Goal: Find specific page/section: Find specific page/section

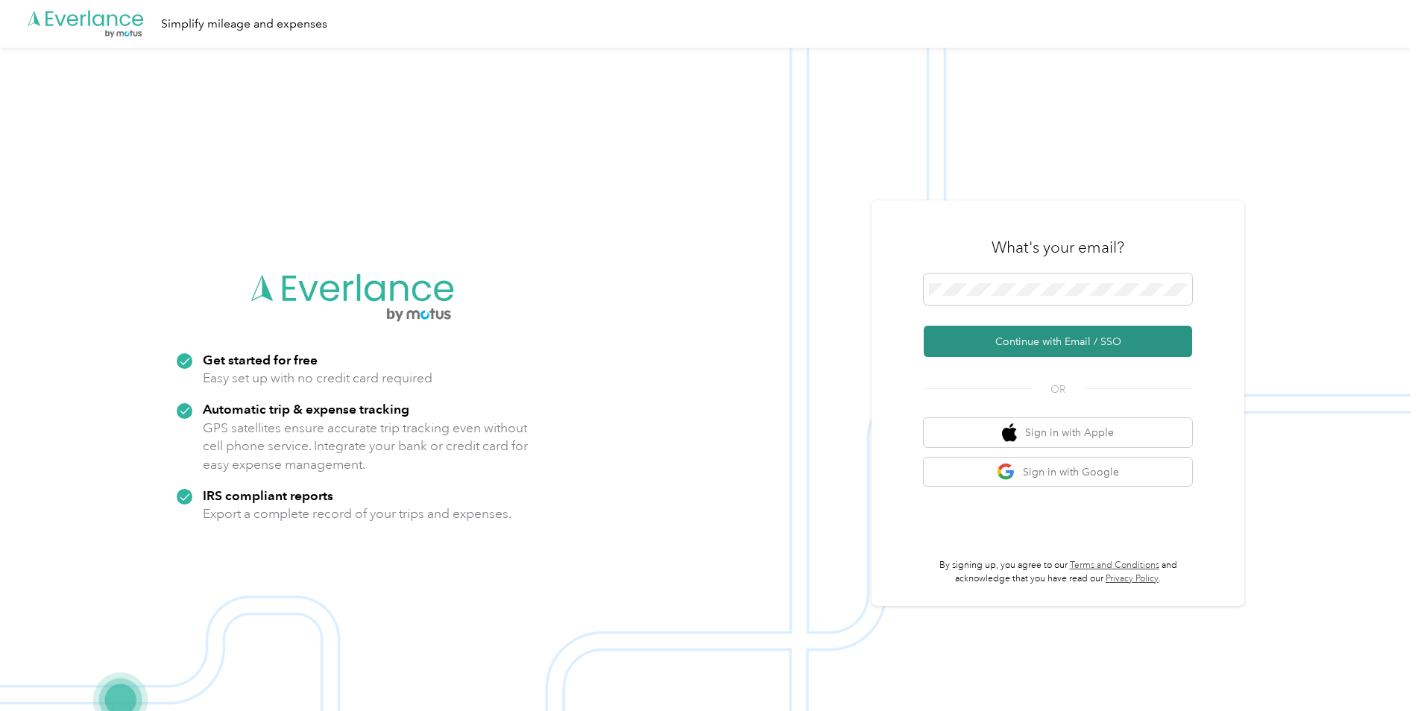
click at [1025, 333] on button "Continue with Email / SSO" at bounding box center [1058, 341] width 268 height 31
click at [1048, 347] on button "Continue with Email / SSO" at bounding box center [1058, 341] width 268 height 31
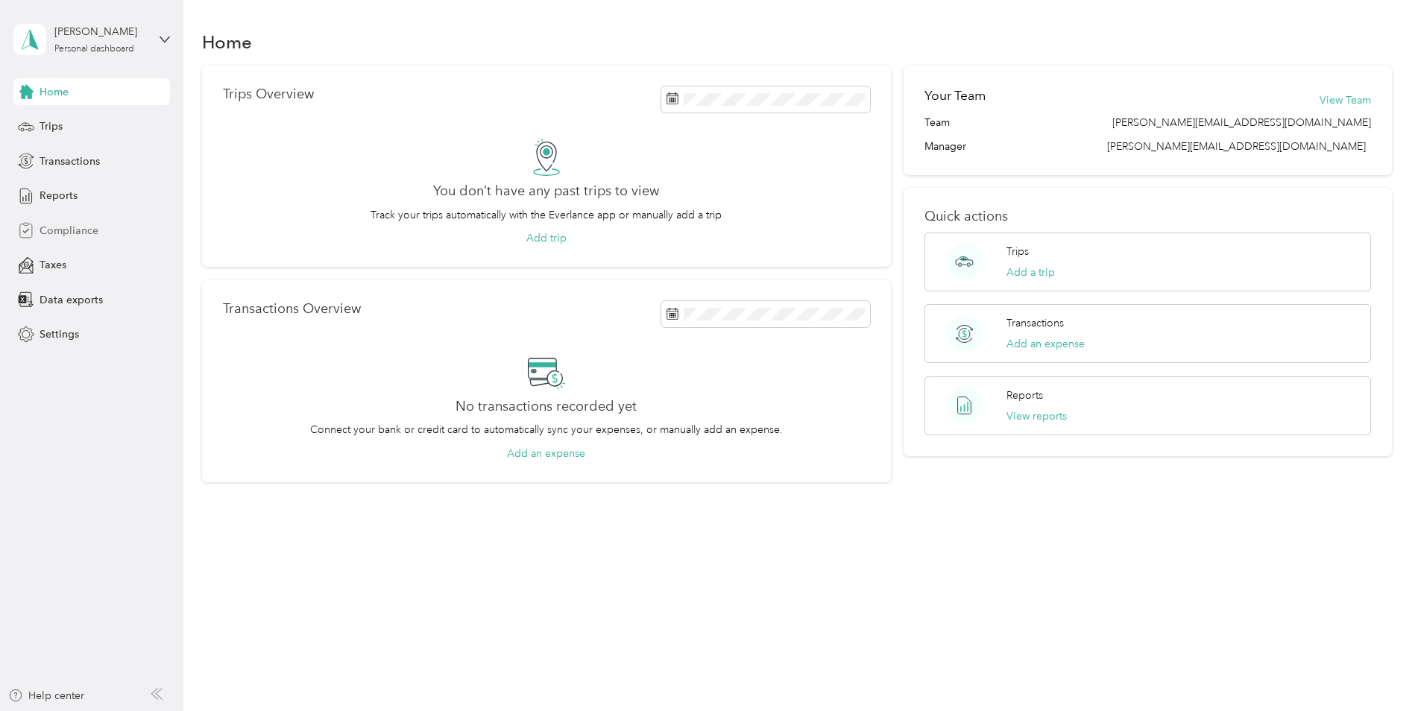
click at [89, 231] on span "Compliance" at bounding box center [69, 231] width 59 height 16
